Goal: Transaction & Acquisition: Book appointment/travel/reservation

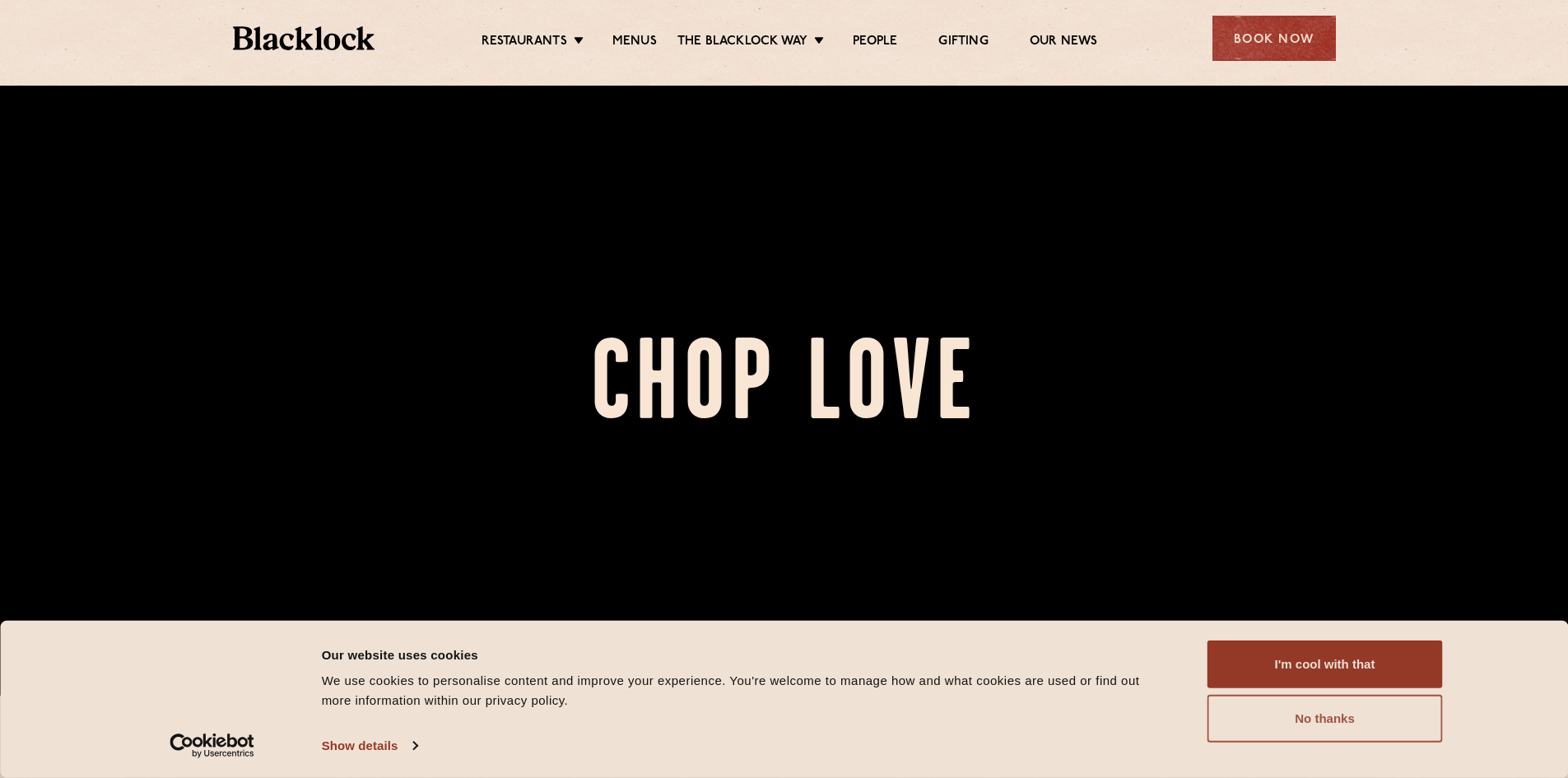
scroll to position [412, 0]
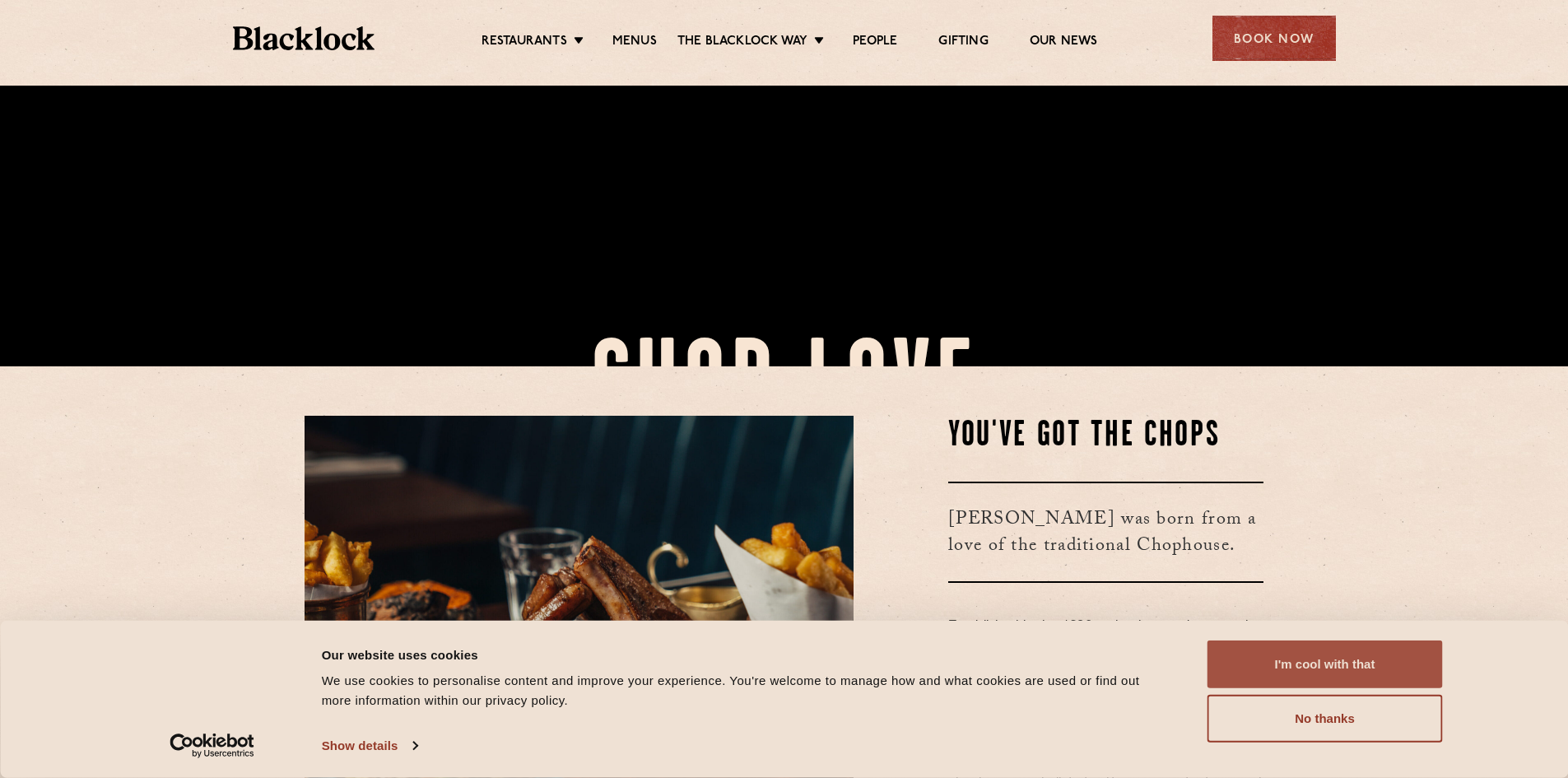
click at [1313, 666] on button "I'm cool with that" at bounding box center [1325, 664] width 235 height 47
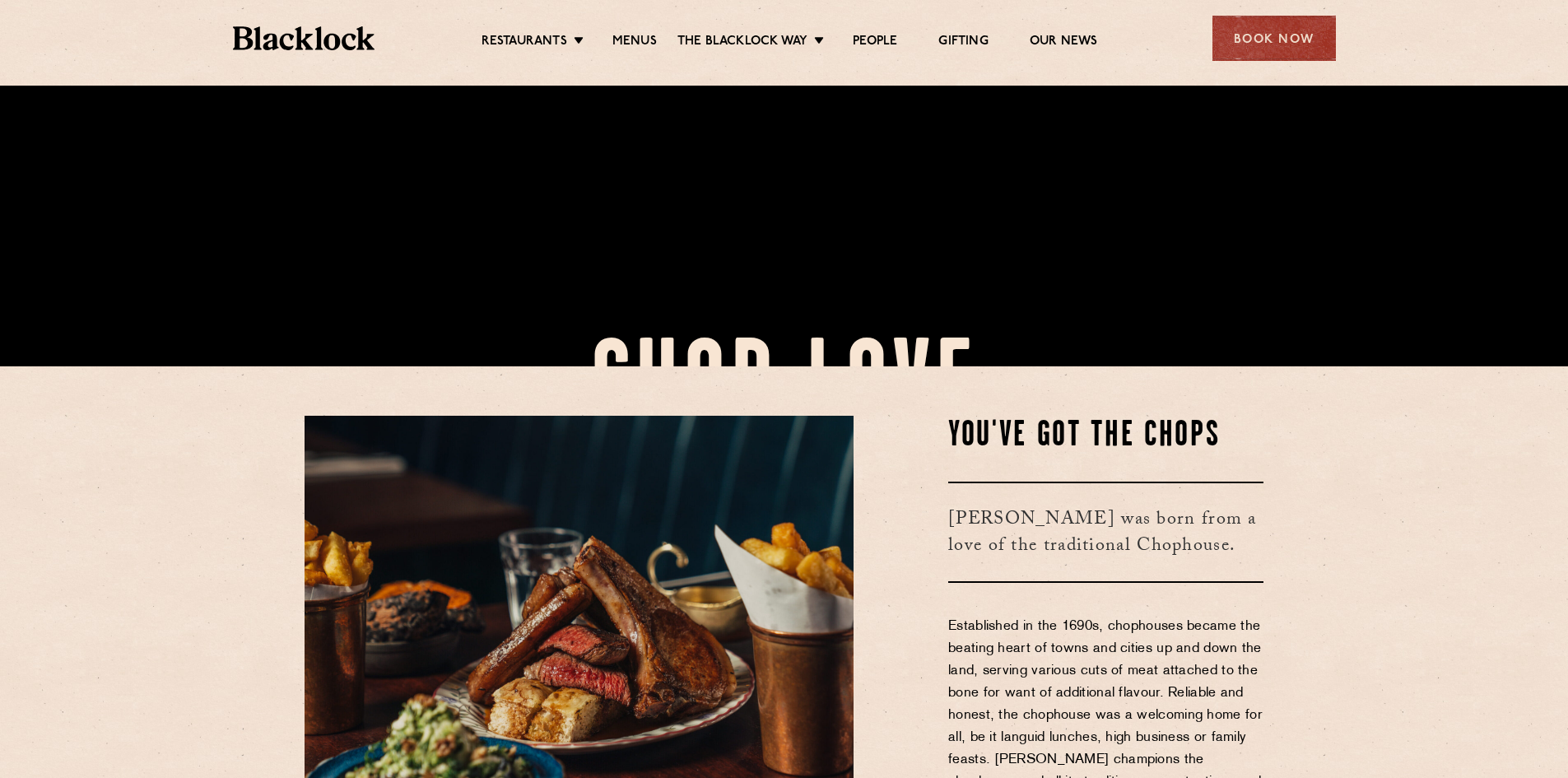
scroll to position [658, 0]
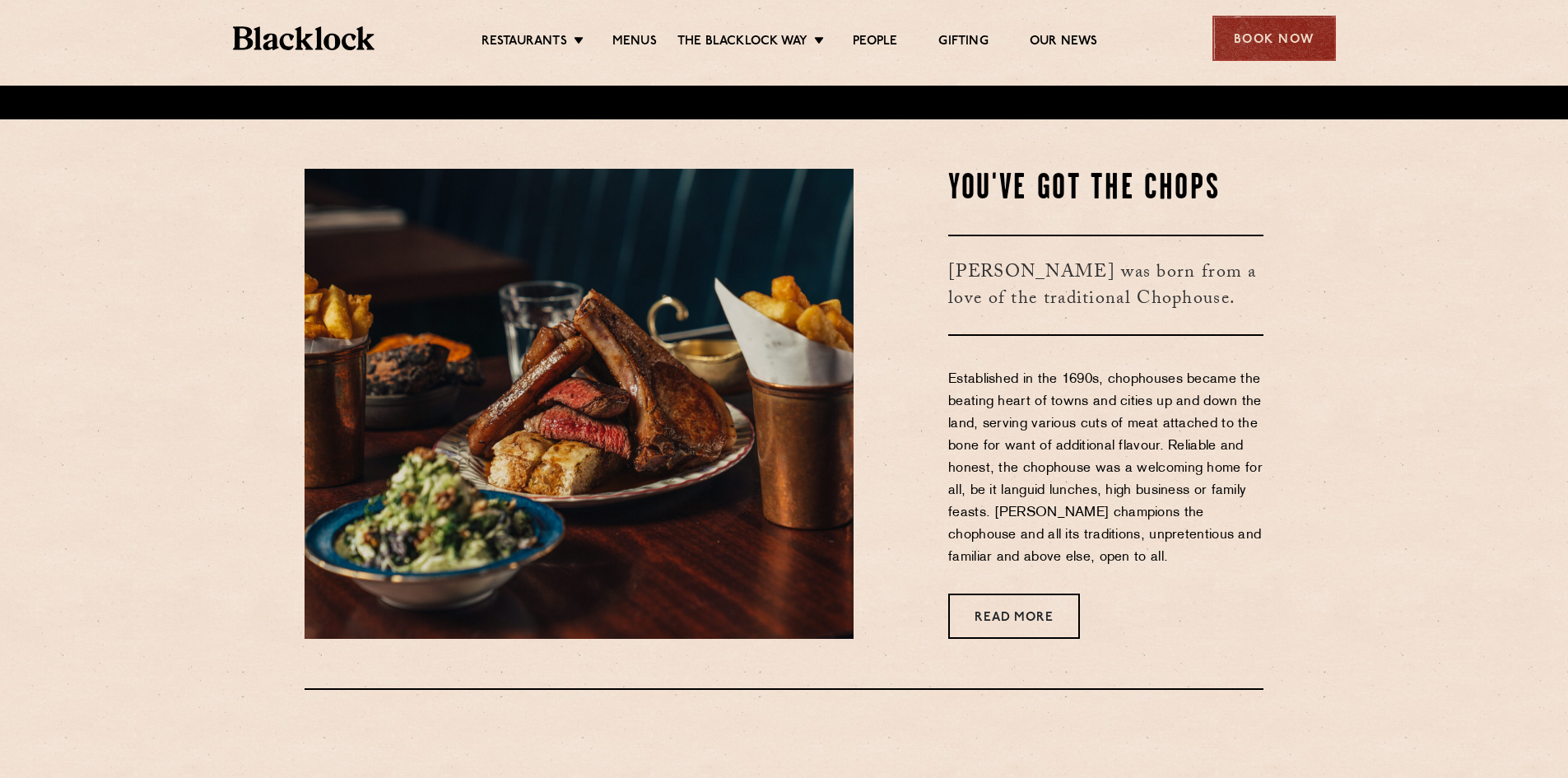
click at [1281, 33] on div "Book Now" at bounding box center [1273, 38] width 123 height 46
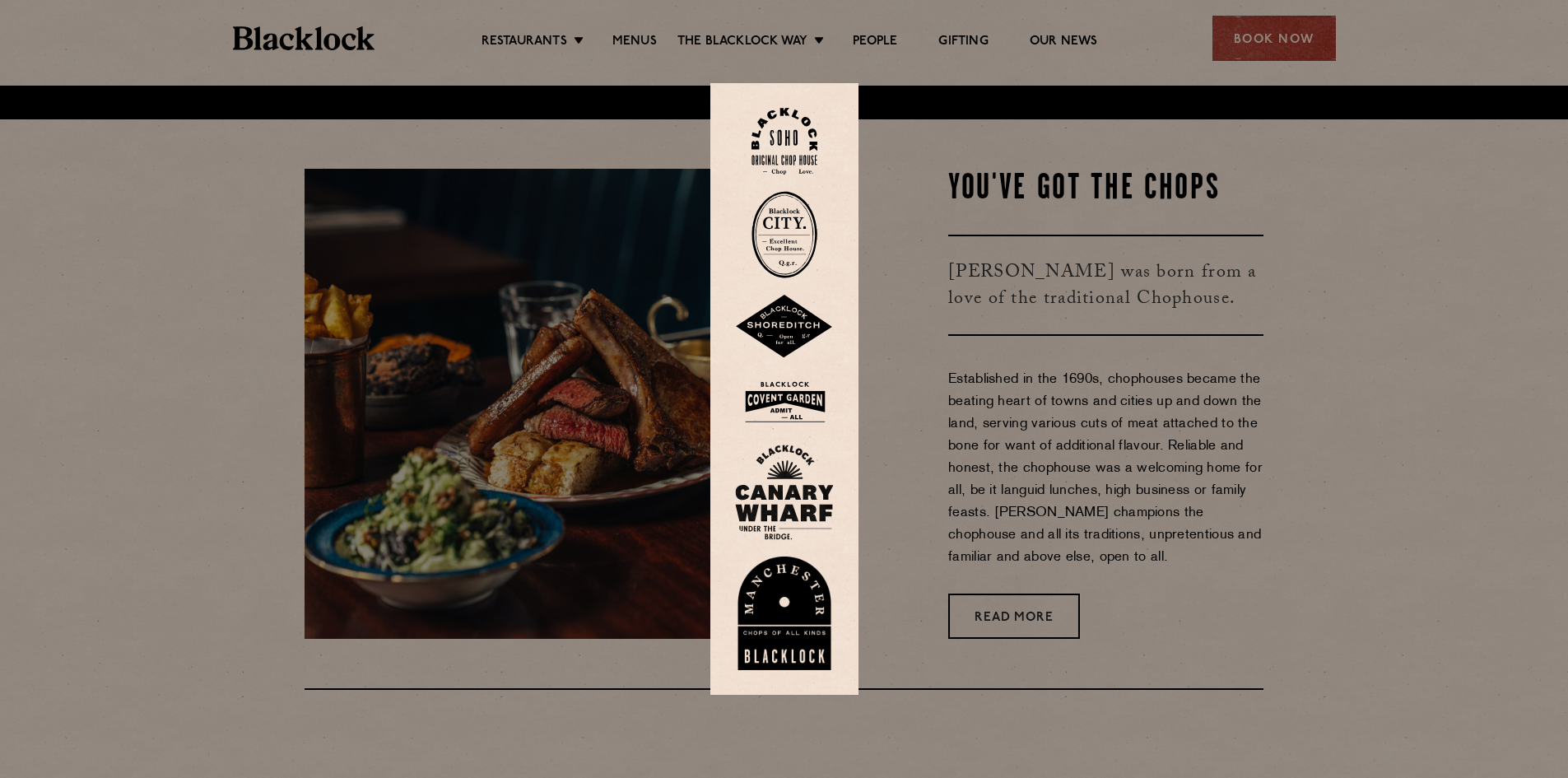
click at [795, 130] on img at bounding box center [784, 140] width 66 height 67
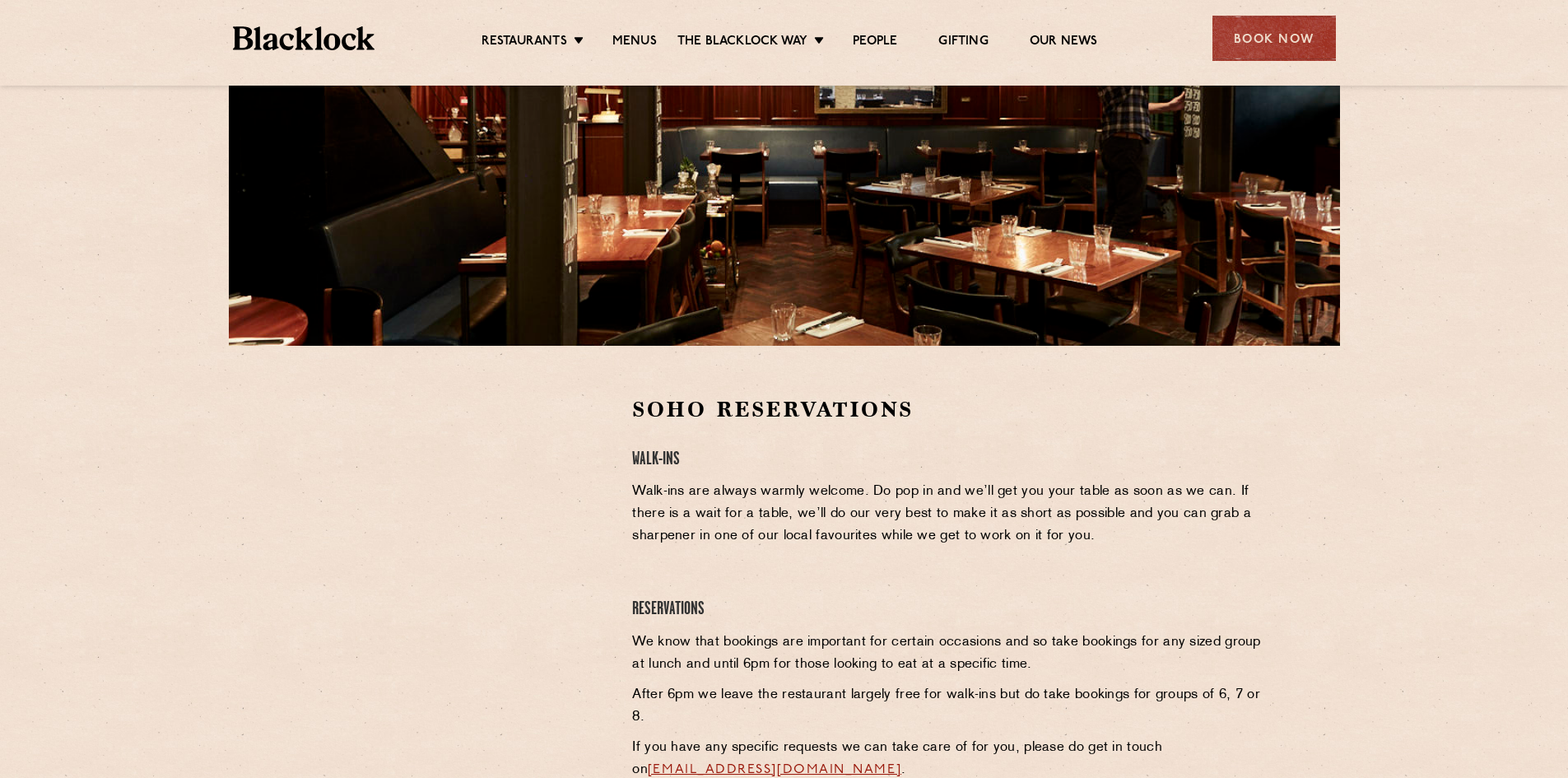
scroll to position [329, 0]
